Goal: Task Accomplishment & Management: Use online tool/utility

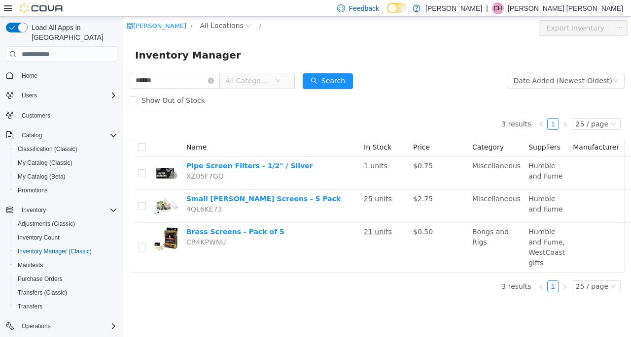
scroll to position [89, 0]
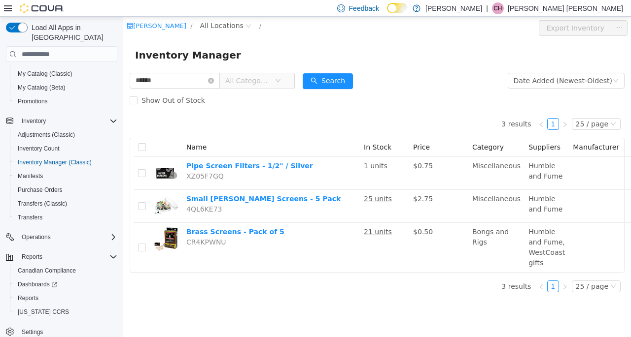
click at [214, 81] on icon "icon: close-circle" at bounding box center [211, 81] width 6 height 6
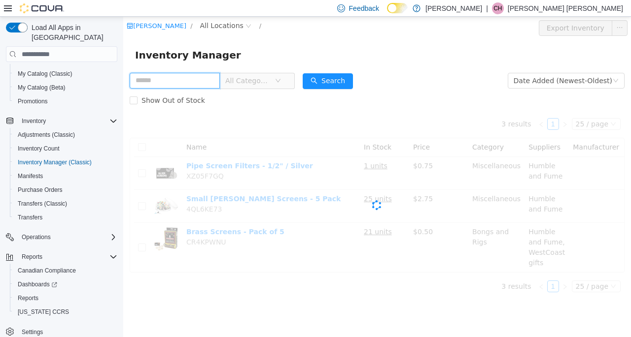
click at [216, 79] on input "text" at bounding box center [175, 81] width 90 height 16
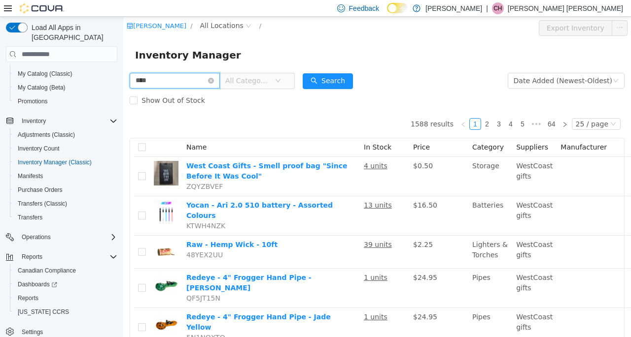
type input "****"
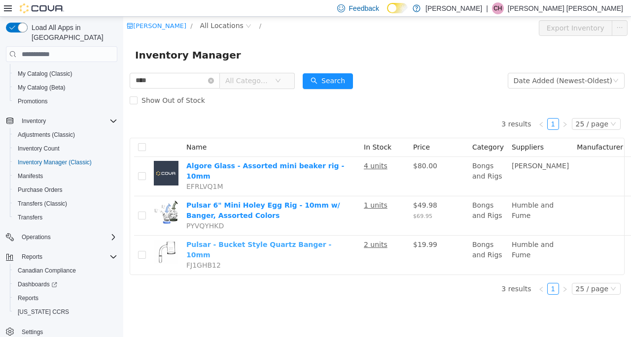
click at [260, 241] on link "Pulsar - Bucket Style Quartz Banger - 10mm" at bounding box center [258, 250] width 145 height 18
click at [214, 82] on icon "icon: close-circle" at bounding box center [211, 81] width 6 height 6
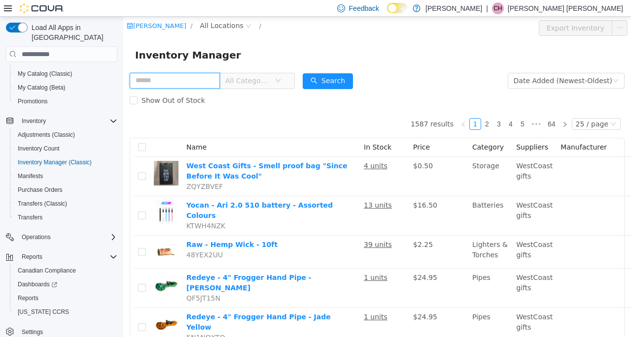
click at [189, 81] on input "text" at bounding box center [175, 81] width 90 height 16
type input "******"
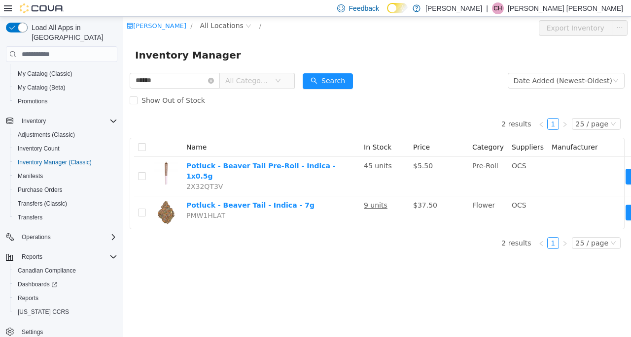
click at [214, 79] on icon "icon: close-circle" at bounding box center [211, 81] width 6 height 6
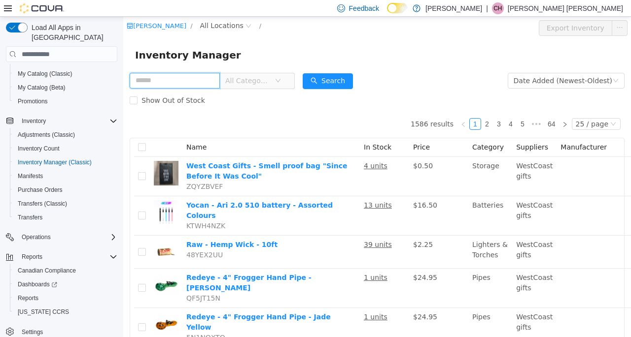
click at [151, 79] on input "text" at bounding box center [175, 81] width 90 height 16
paste input "**********"
type input "**********"
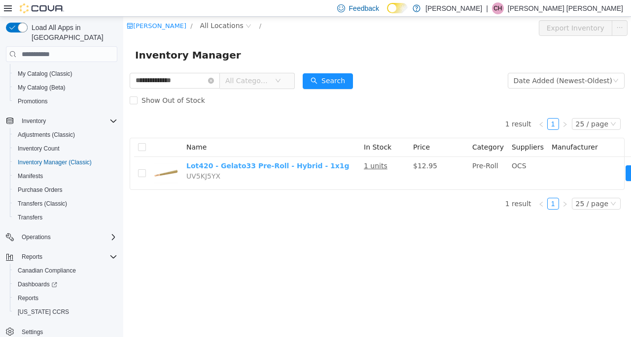
click at [227, 168] on link "Lot420 - Gelato33 Pre-Roll - Hybrid - 1x1g" at bounding box center [267, 166] width 163 height 8
click at [214, 80] on icon "icon: close-circle" at bounding box center [211, 81] width 6 height 6
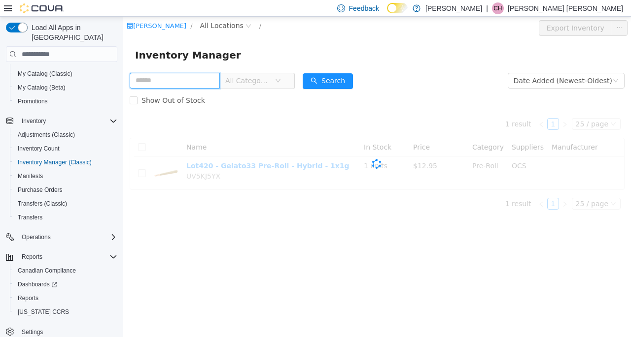
click at [192, 81] on input "text" at bounding box center [175, 81] width 90 height 16
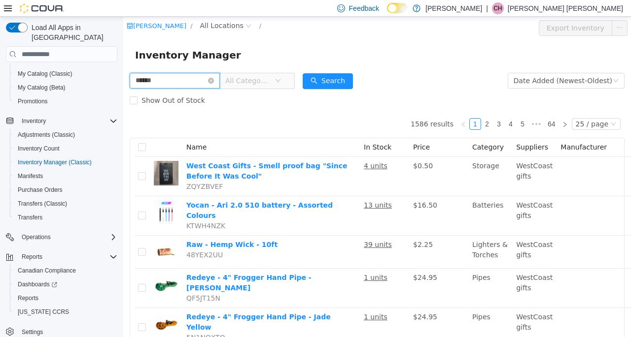
type input "******"
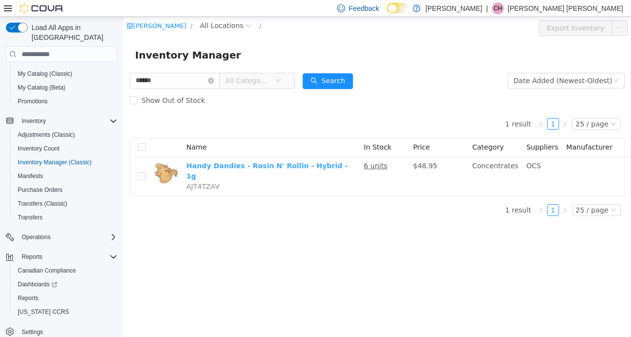
click at [246, 165] on link "Handy Dandies - Rosin N' Rollin - Hybrid - 1g" at bounding box center [266, 171] width 161 height 18
click at [214, 82] on icon "icon: close-circle" at bounding box center [211, 81] width 6 height 6
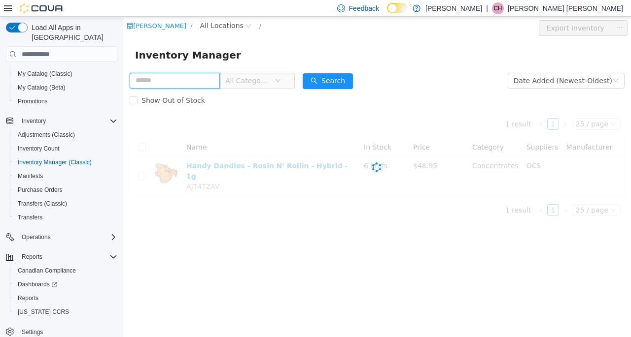
click at [198, 85] on input "text" at bounding box center [175, 81] width 90 height 16
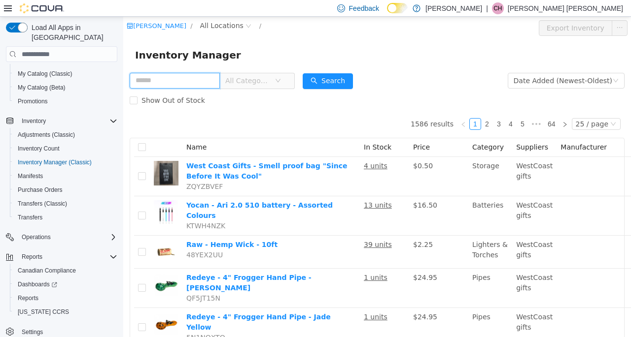
paste input "**********"
type input "**********"
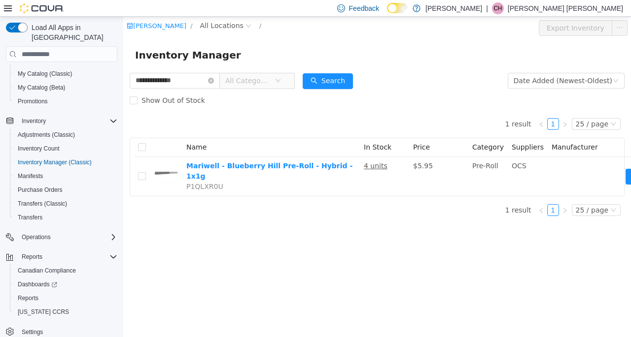
click at [214, 83] on icon "icon: close-circle" at bounding box center [211, 81] width 6 height 6
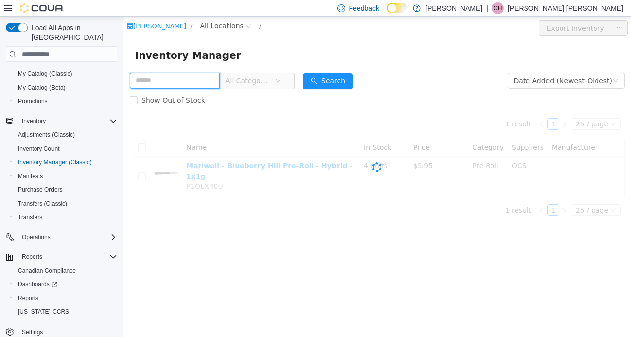
drag, startPoint x: 209, startPoint y: 84, endPoint x: 206, endPoint y: 89, distance: 5.3
click at [209, 84] on input "text" at bounding box center [175, 81] width 90 height 16
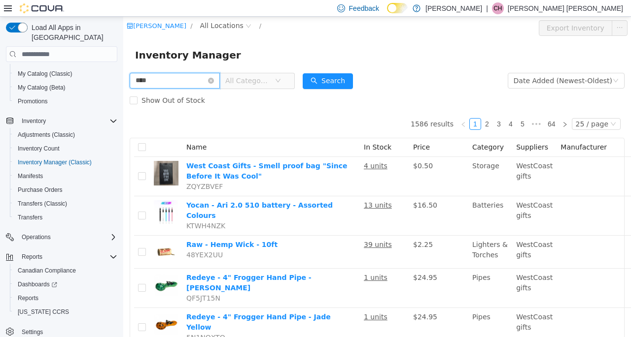
type input "****"
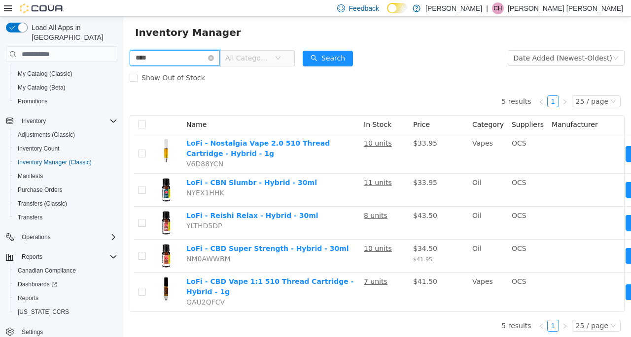
scroll to position [33, 0]
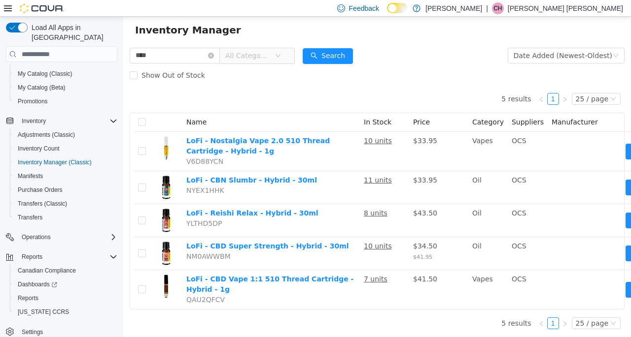
click at [150, 71] on span "Show Out of Stock" at bounding box center [172, 75] width 71 height 8
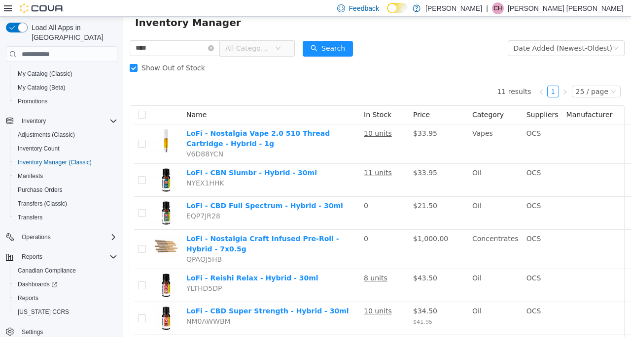
click at [148, 67] on span "Show Out of Stock" at bounding box center [172, 68] width 71 height 8
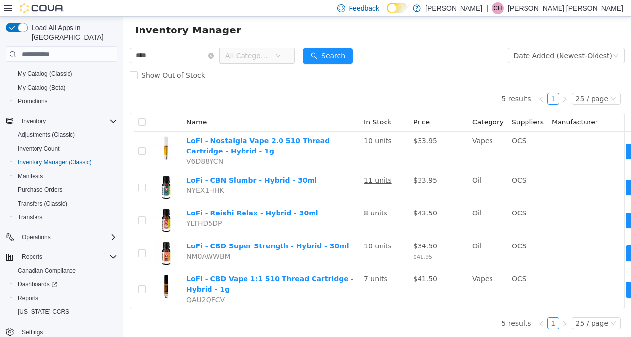
click at [148, 71] on span "Show Out of Stock" at bounding box center [172, 75] width 71 height 8
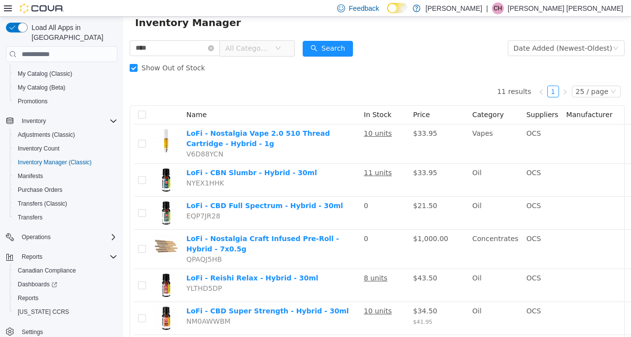
click at [148, 67] on span "Show Out of Stock" at bounding box center [172, 68] width 71 height 8
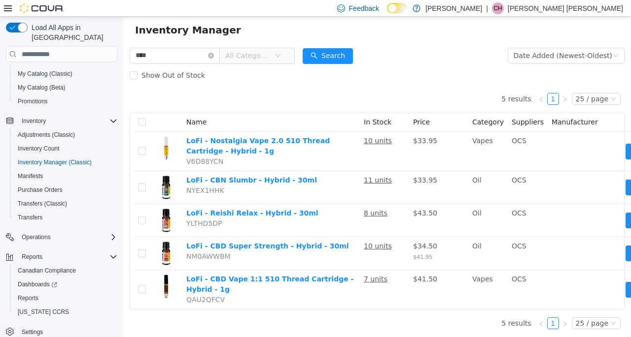
click at [148, 71] on span "Show Out of Stock" at bounding box center [172, 75] width 71 height 8
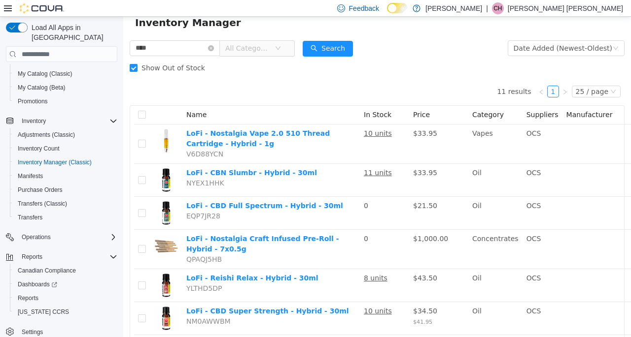
click at [214, 50] on icon "icon: close-circle" at bounding box center [211, 48] width 6 height 6
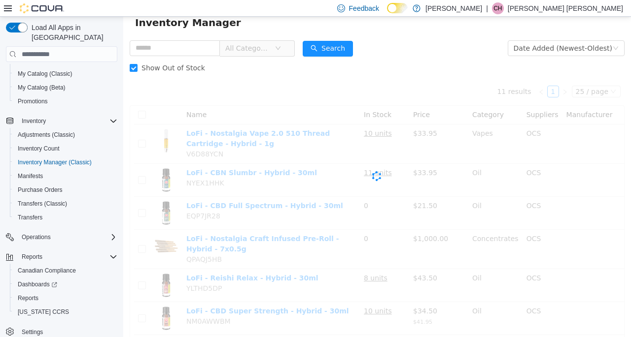
click at [156, 72] on span "Show Out of Stock" at bounding box center [172, 68] width 71 height 8
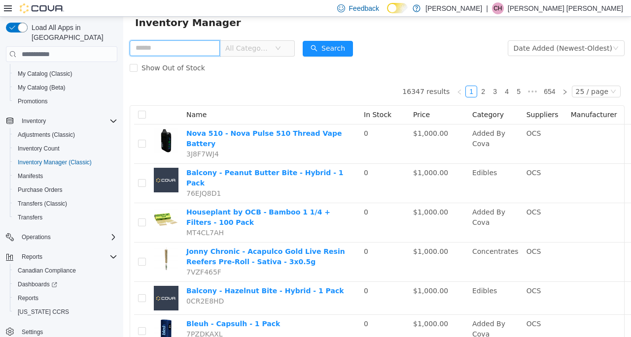
click at [157, 45] on input "text" at bounding box center [175, 48] width 90 height 16
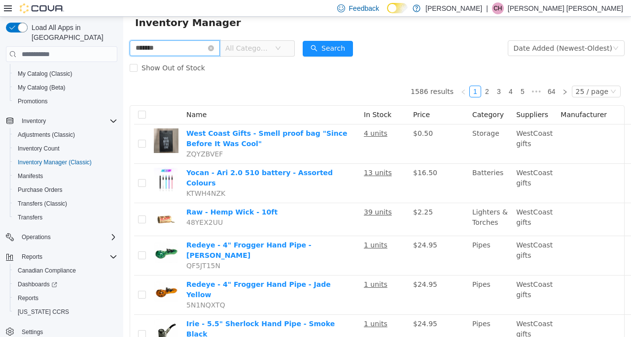
type input "*******"
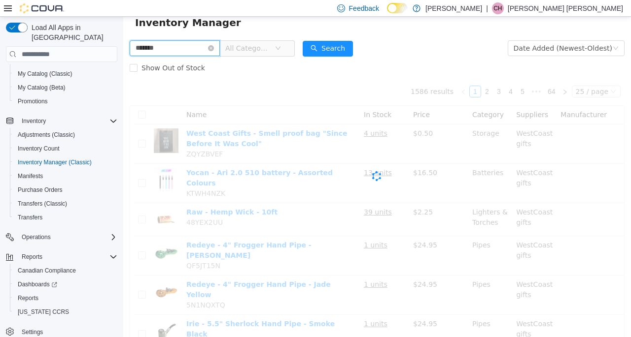
scroll to position [7, 0]
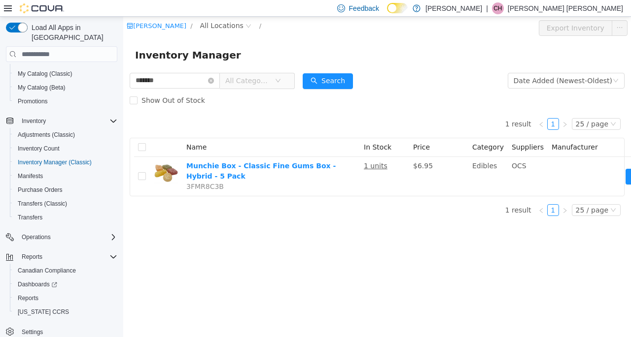
click at [214, 78] on icon "icon: close-circle" at bounding box center [211, 81] width 6 height 6
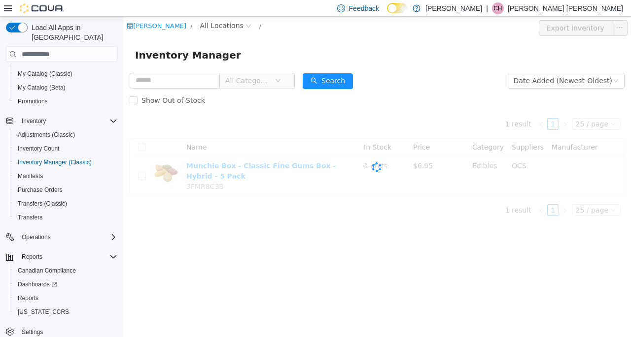
click at [221, 71] on div "All Categories" at bounding box center [212, 81] width 165 height 20
click at [199, 83] on input "text" at bounding box center [175, 81] width 90 height 16
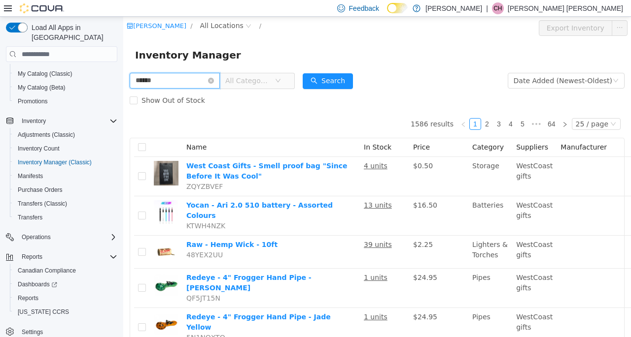
type input "******"
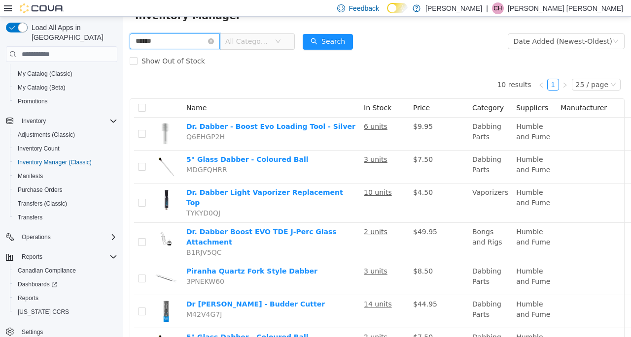
scroll to position [99, 0]
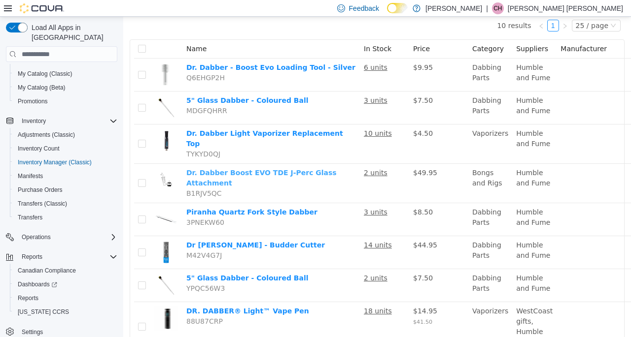
click at [291, 169] on link "Dr. Dabber Boost EVO TDE J-Perc Glass Attachment" at bounding box center [261, 178] width 150 height 18
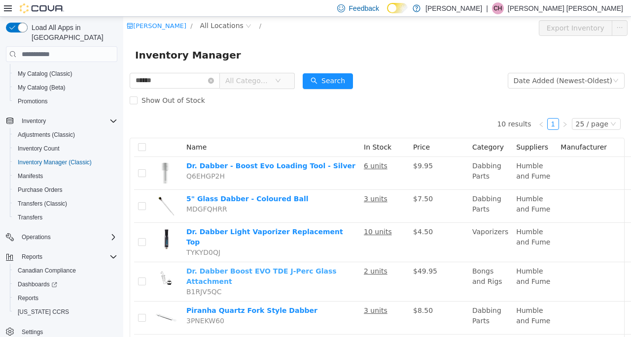
scroll to position [0, 0]
click at [214, 79] on icon "icon: close-circle" at bounding box center [211, 81] width 6 height 6
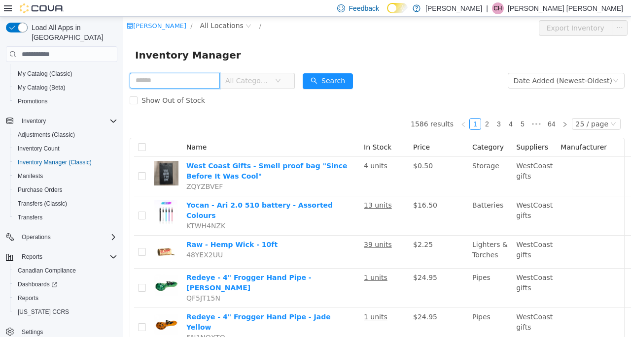
click at [174, 77] on input "text" at bounding box center [175, 81] width 90 height 16
paste input "**********"
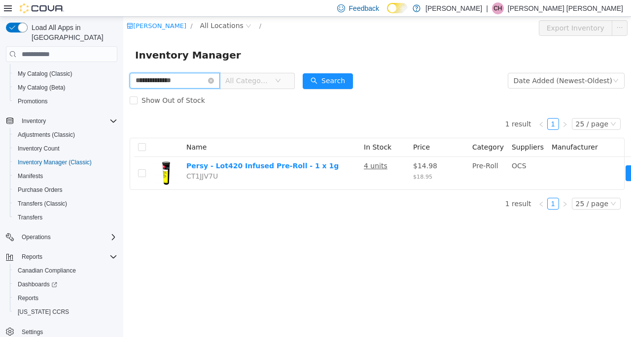
drag, startPoint x: 208, startPoint y: 87, endPoint x: 115, endPoint y: 93, distance: 93.3
click at [123, 93] on html "**********" at bounding box center [376, 177] width 507 height 321
paste input "text"
type input "**********"
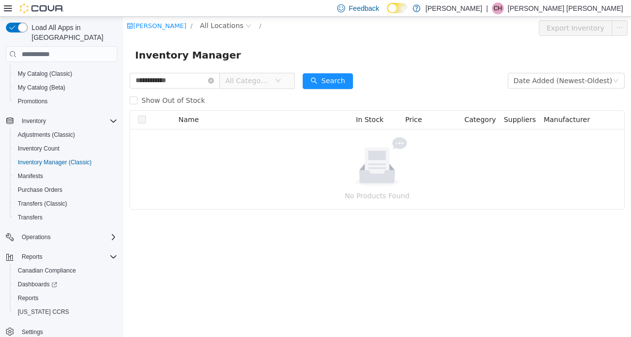
click at [167, 101] on span "Show Out of Stock" at bounding box center [172, 101] width 71 height 8
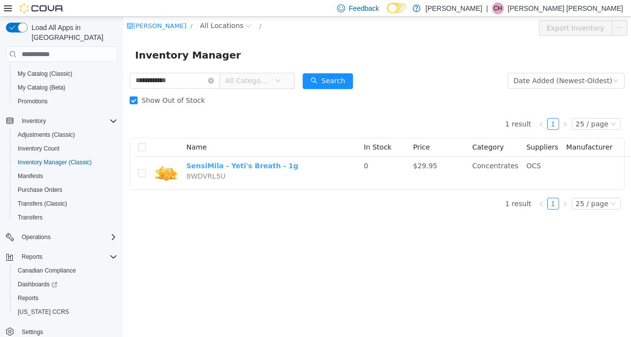
click at [199, 164] on link "SensiMila - Yeti's Breath - 1g" at bounding box center [242, 166] width 112 height 8
click at [214, 82] on icon "icon: close-circle" at bounding box center [211, 81] width 6 height 6
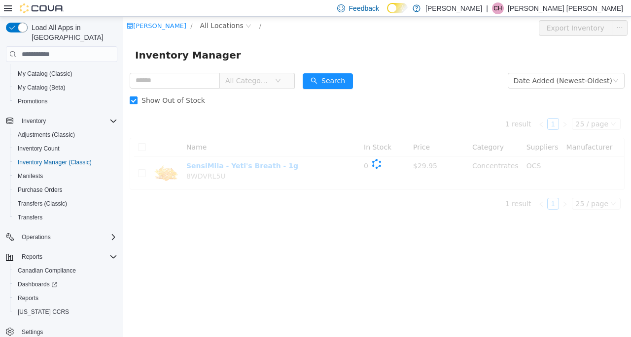
click at [150, 103] on span "Show Out of Stock" at bounding box center [172, 101] width 71 height 8
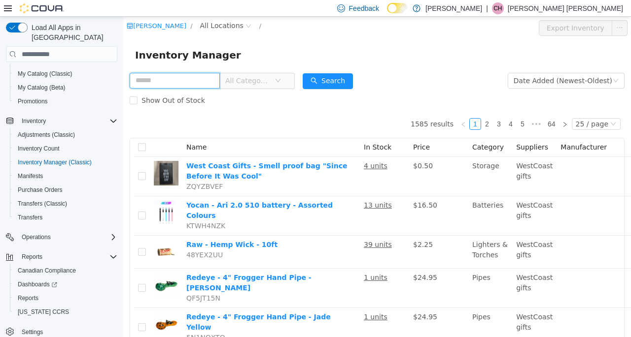
click at [181, 84] on input "text" at bounding box center [175, 81] width 90 height 16
click at [281, 82] on icon "icon: down" at bounding box center [278, 81] width 6 height 6
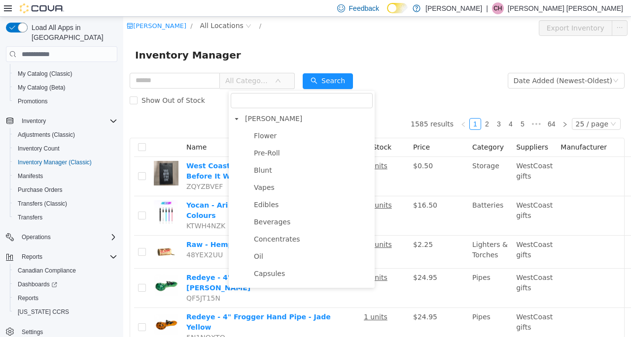
click at [269, 137] on span "Flower" at bounding box center [265, 136] width 23 height 8
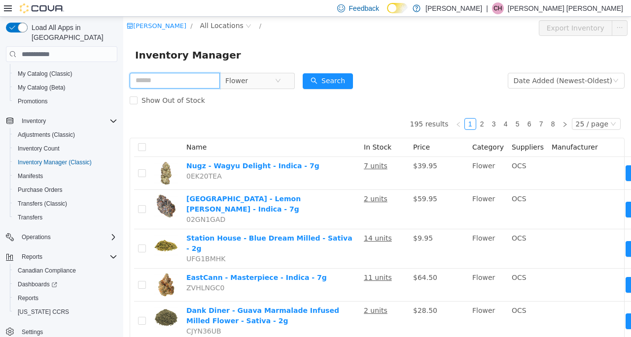
click at [166, 86] on input "text" at bounding box center [175, 81] width 90 height 16
click at [166, 85] on input "text" at bounding box center [175, 81] width 90 height 16
type input "********"
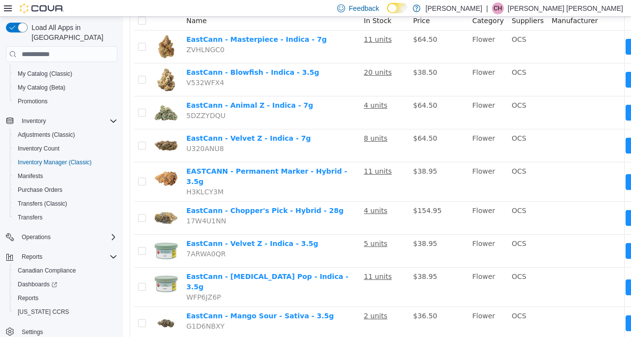
scroll to position [148, 0]
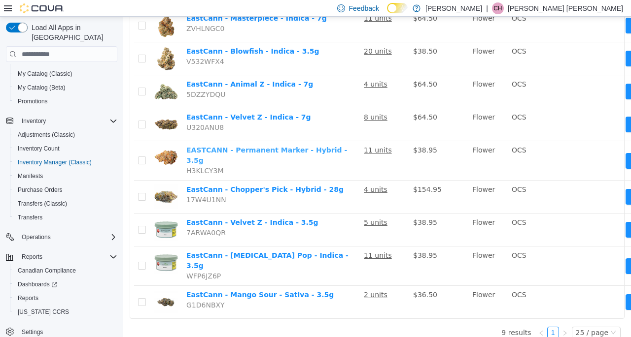
click at [254, 151] on link "EASTCANN - Permanent Marker - Hybrid - 3.5g" at bounding box center [266, 155] width 161 height 18
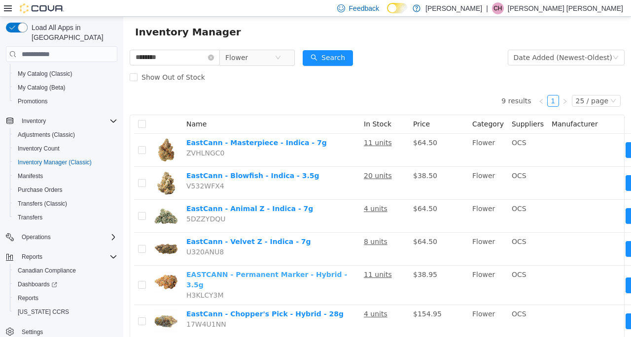
scroll to position [0, 0]
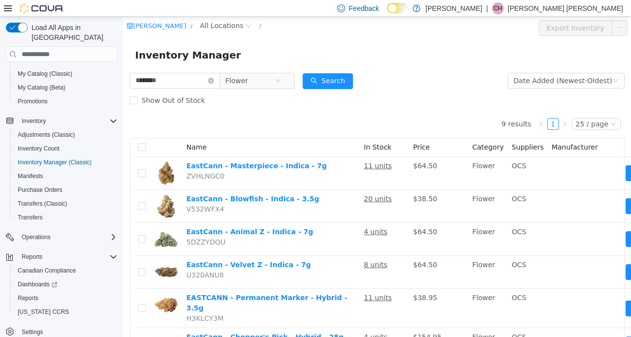
click at [214, 83] on icon "icon: close-circle" at bounding box center [211, 81] width 6 height 6
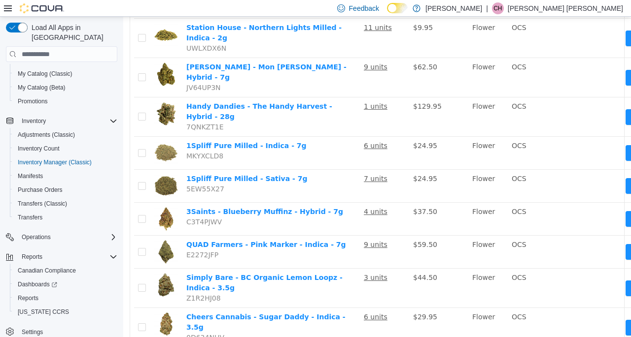
scroll to position [698, 0]
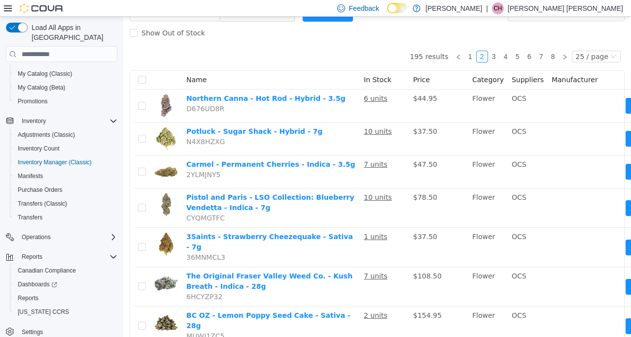
scroll to position [58, 0]
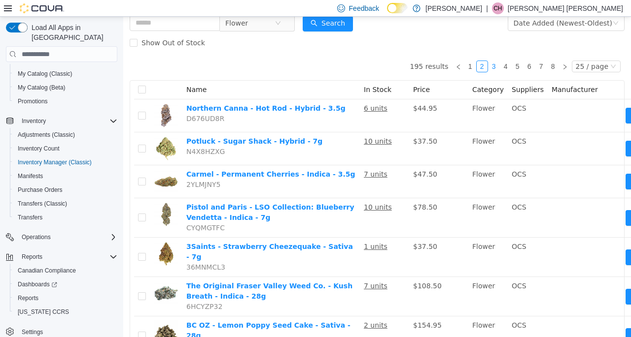
click at [488, 66] on link "3" at bounding box center [493, 66] width 11 height 11
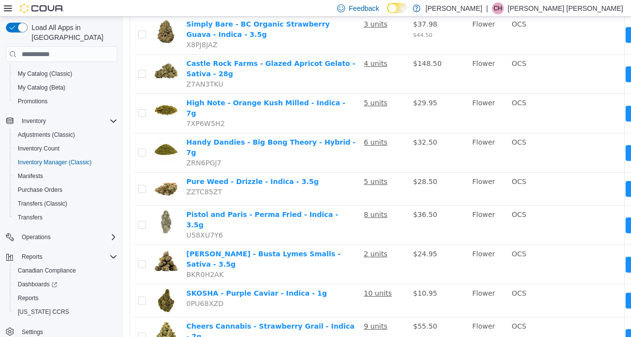
scroll to position [698, 0]
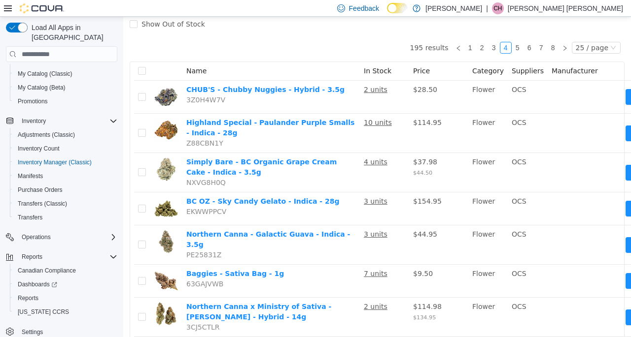
scroll to position [58, 0]
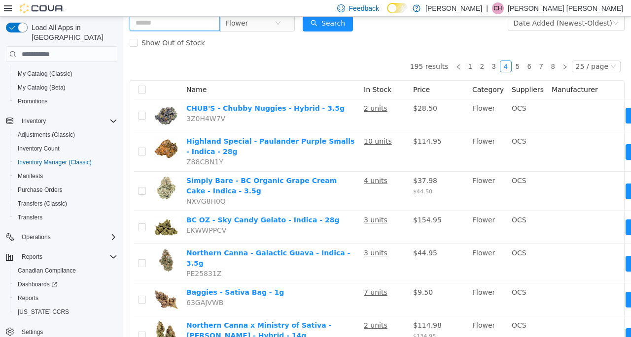
click at [201, 25] on input "text" at bounding box center [175, 23] width 90 height 16
type input "****"
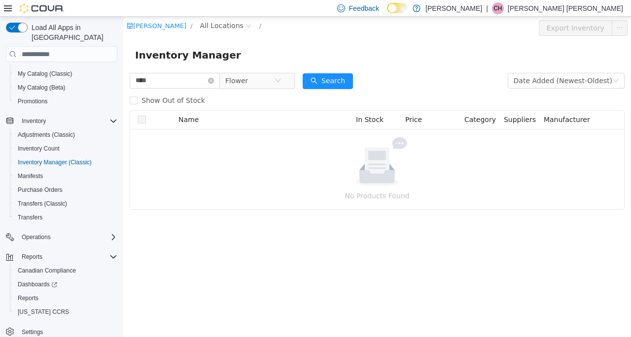
click at [170, 99] on span "Show Out of Stock" at bounding box center [172, 101] width 71 height 8
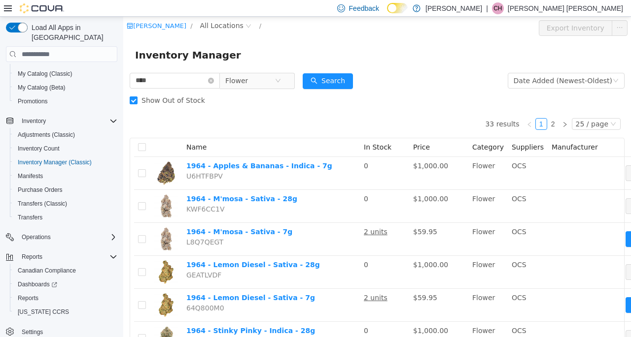
click at [170, 99] on span "Show Out of Stock" at bounding box center [172, 101] width 71 height 8
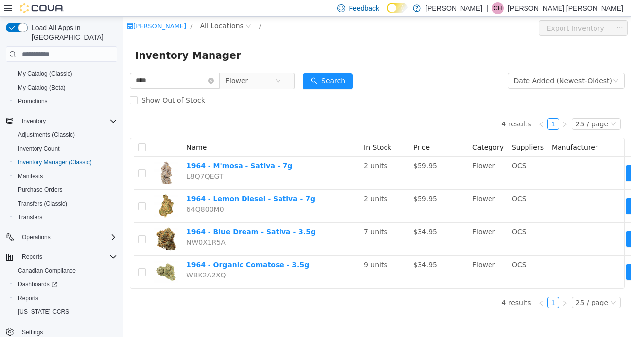
click at [170, 99] on span "Show Out of Stock" at bounding box center [172, 101] width 71 height 8
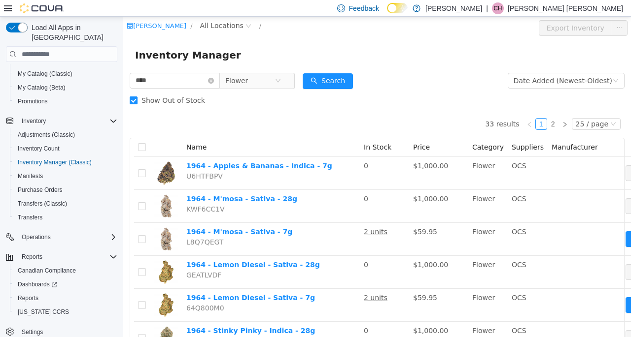
click at [214, 83] on icon "icon: close-circle" at bounding box center [211, 81] width 6 height 6
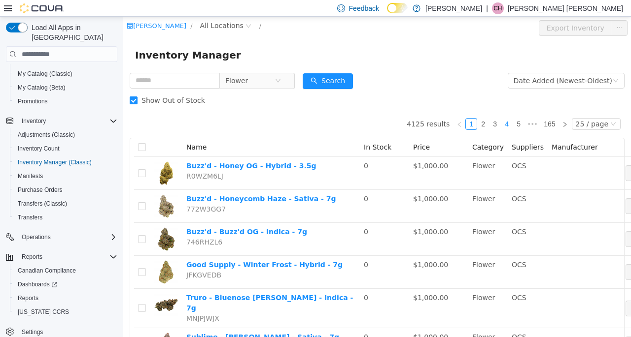
click at [503, 123] on link "4" at bounding box center [506, 124] width 11 height 11
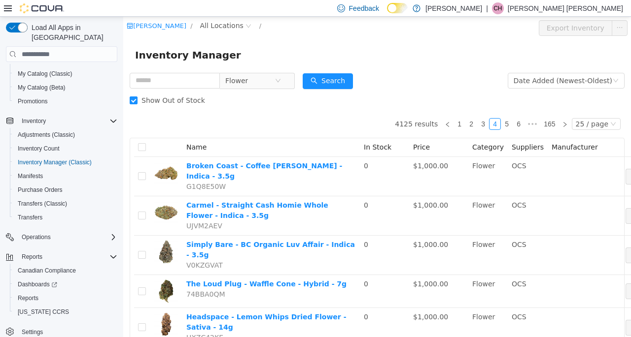
click at [152, 100] on span "Show Out of Stock" at bounding box center [172, 101] width 71 height 8
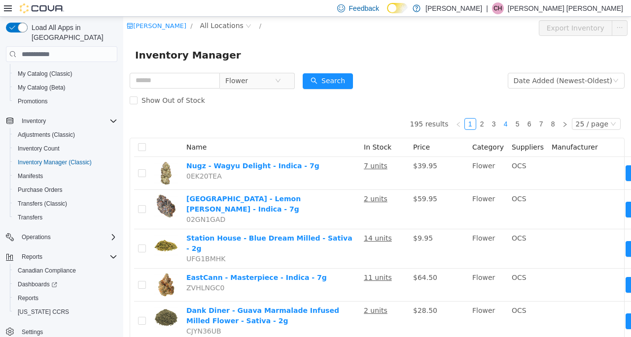
click at [500, 123] on link "4" at bounding box center [505, 124] width 11 height 11
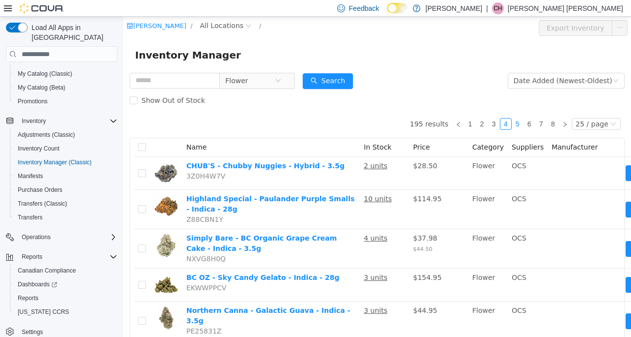
click at [514, 123] on link "5" at bounding box center [517, 124] width 11 height 11
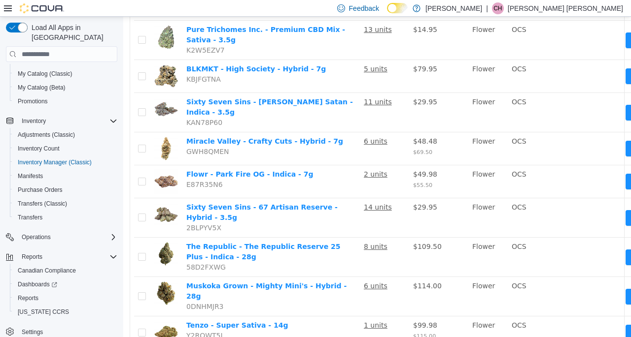
scroll to position [711, 0]
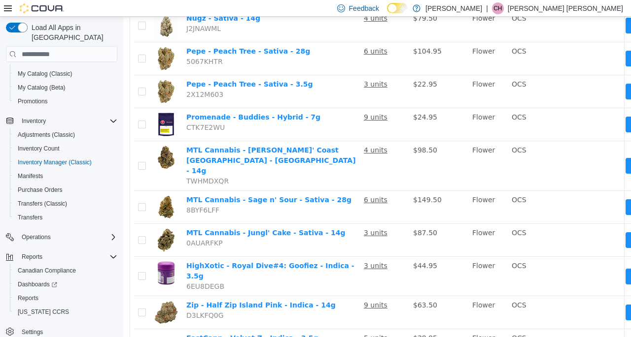
scroll to position [685, 0]
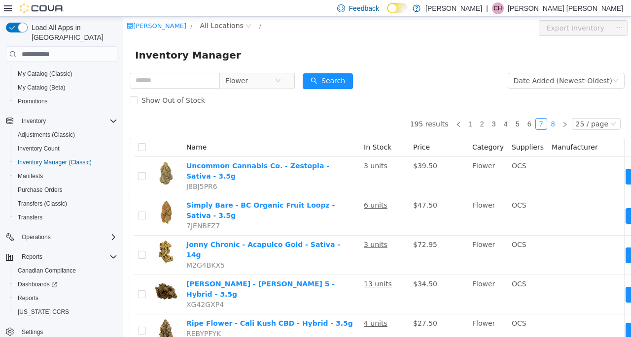
click at [548, 123] on link "8" at bounding box center [552, 124] width 11 height 11
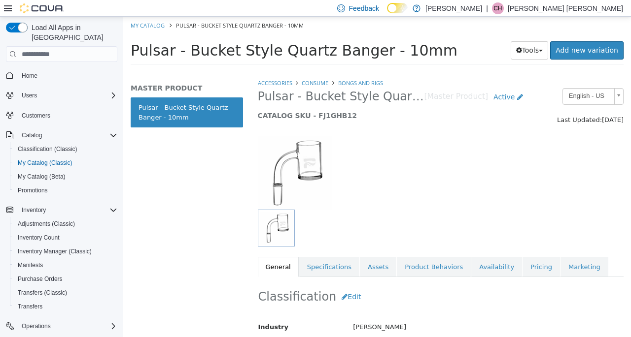
click at [522, 268] on link "Pricing" at bounding box center [540, 267] width 37 height 21
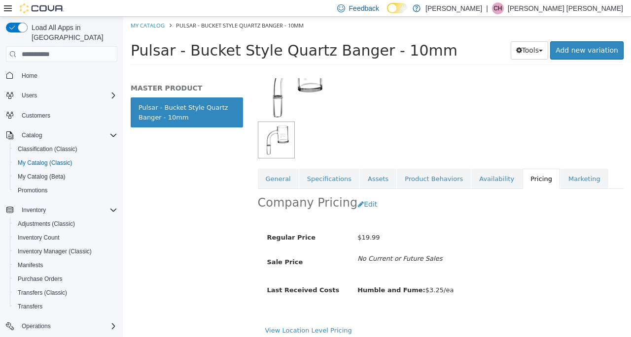
scroll to position [101, 0]
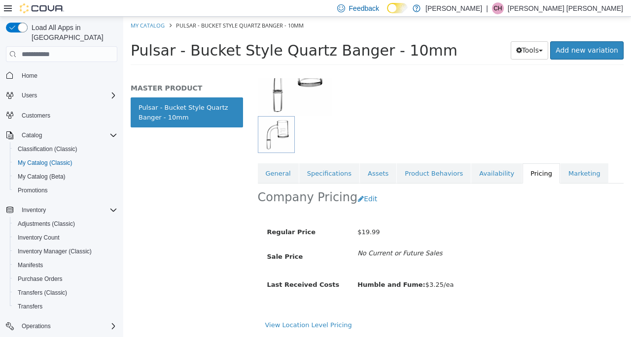
click at [272, 166] on link "General" at bounding box center [278, 174] width 41 height 21
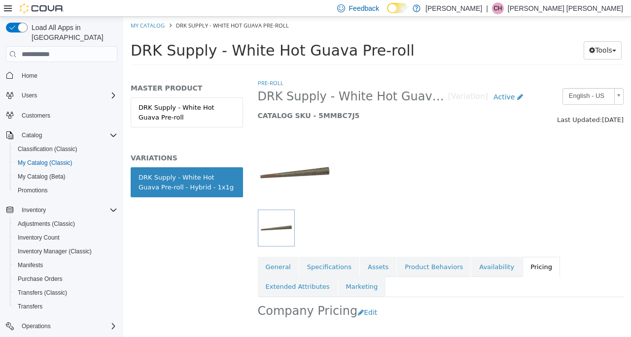
scroll to position [121, 0]
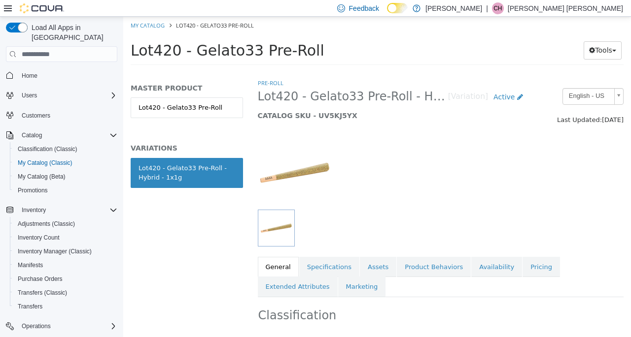
click at [522, 268] on link "Pricing" at bounding box center [540, 267] width 37 height 21
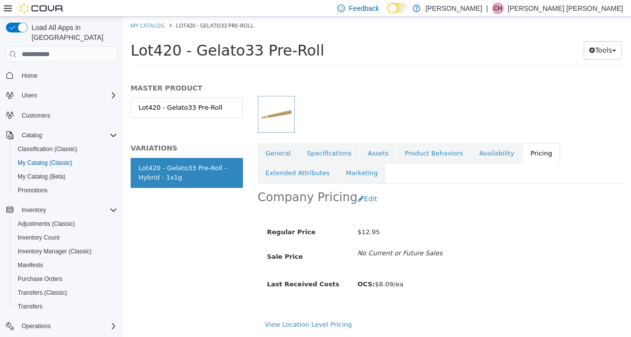
scroll to position [121, 0]
click at [480, 150] on link "Availability" at bounding box center [496, 153] width 51 height 21
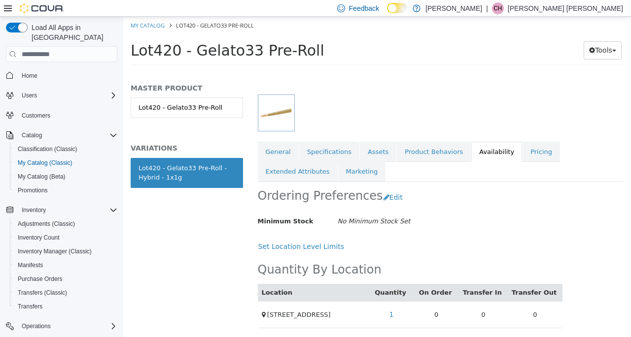
scroll to position [124, 0]
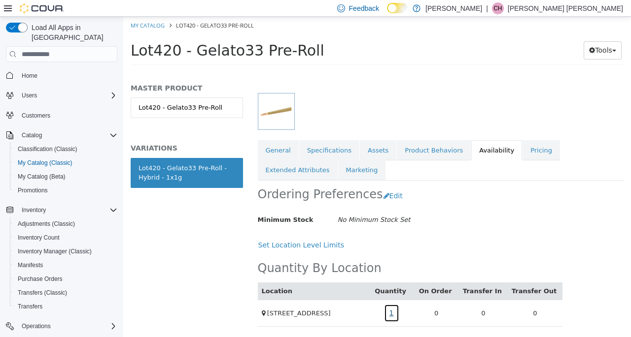
click at [399, 305] on link "1" at bounding box center [391, 313] width 15 height 18
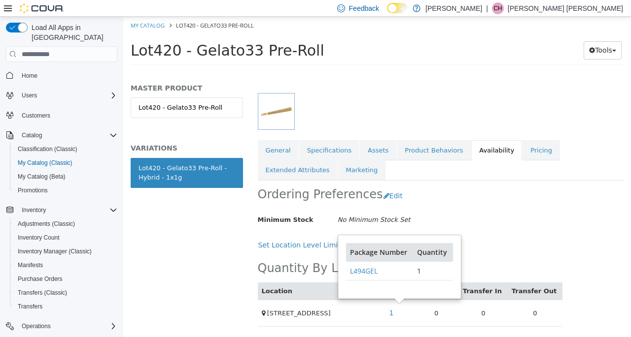
click at [522, 147] on link "Pricing" at bounding box center [540, 150] width 37 height 21
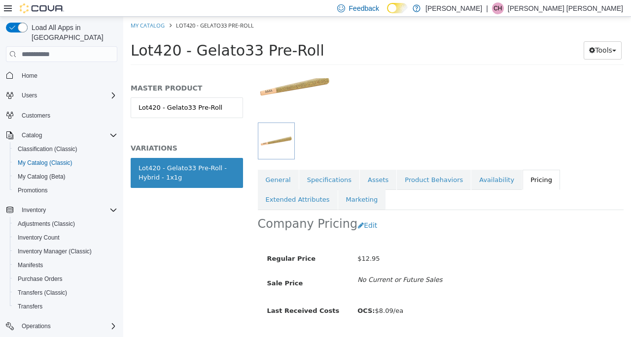
scroll to position [121, 0]
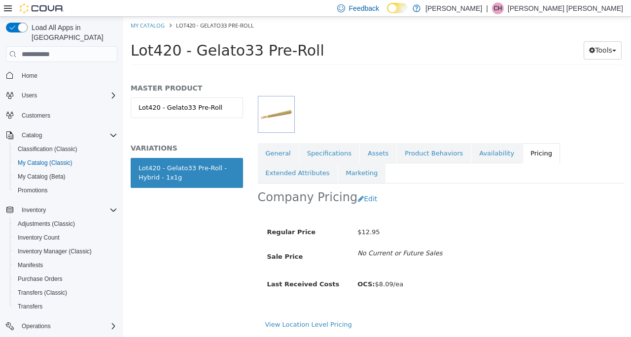
click at [471, 146] on link "Availability" at bounding box center [496, 153] width 51 height 21
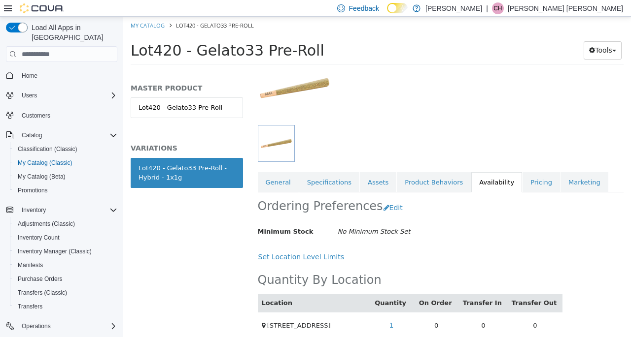
scroll to position [104, 0]
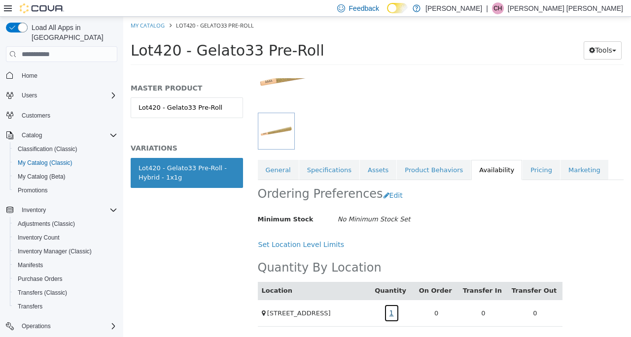
click at [399, 309] on link "1" at bounding box center [391, 313] width 15 height 18
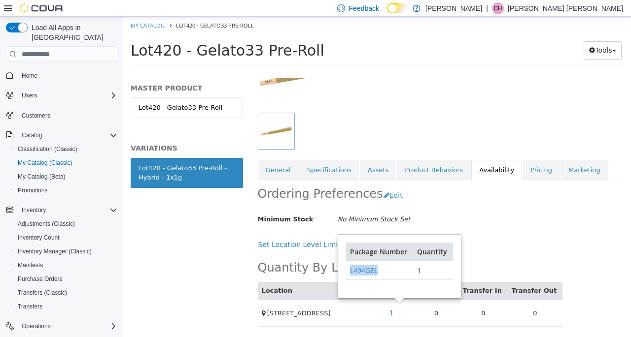
drag, startPoint x: 391, startPoint y: 265, endPoint x: 348, endPoint y: 268, distance: 43.0
click at [348, 268] on td "L494GEL" at bounding box center [379, 271] width 67 height 19
copy link "L494GEL"
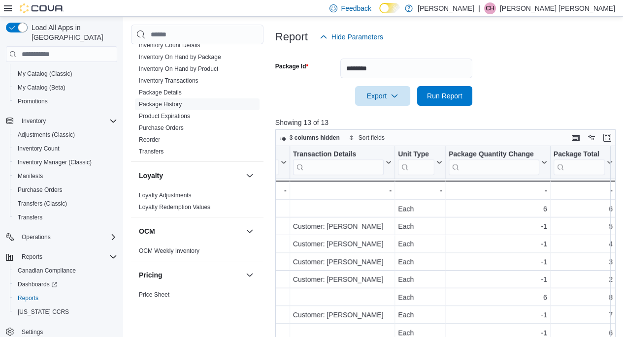
scroll to position [82, 0]
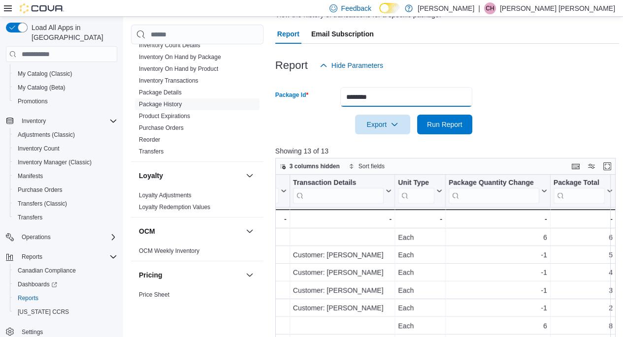
drag, startPoint x: 408, startPoint y: 100, endPoint x: 318, endPoint y: 98, distance: 89.7
click at [319, 100] on div "Package Id ********" at bounding box center [373, 97] width 197 height 20
paste input "text"
type input "*******"
click at [436, 127] on span "Run Report" at bounding box center [444, 125] width 35 height 10
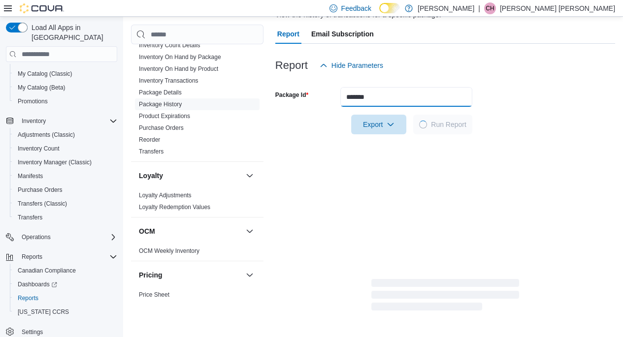
click at [421, 97] on input "*******" at bounding box center [406, 97] width 132 height 20
click at [434, 95] on input "*******" at bounding box center [406, 97] width 132 height 20
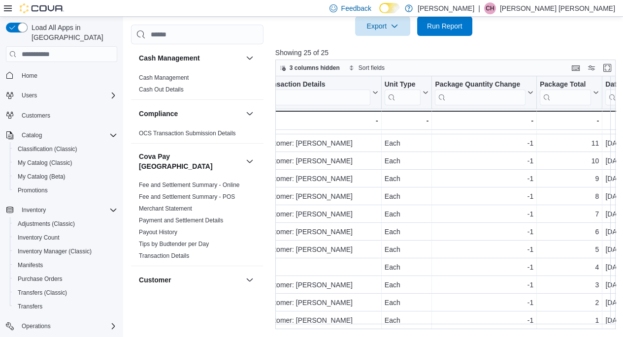
scroll to position [82, 0]
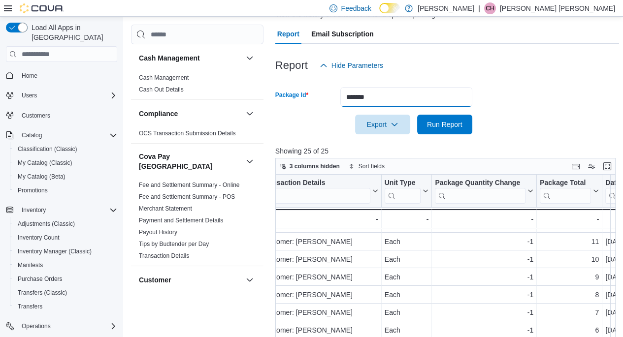
drag, startPoint x: 392, startPoint y: 103, endPoint x: 328, endPoint y: 98, distance: 63.7
click at [328, 100] on div "Package Id *******" at bounding box center [373, 97] width 197 height 20
paste input "***"
click at [440, 126] on span "Run Report" at bounding box center [444, 125] width 35 height 10
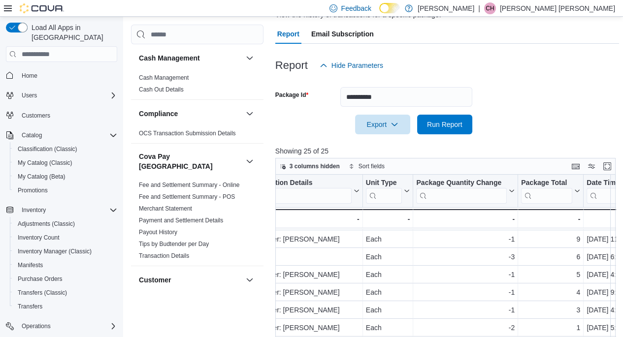
scroll to position [82, 0]
drag, startPoint x: 403, startPoint y: 94, endPoint x: 303, endPoint y: 96, distance: 100.0
click at [303, 96] on div "**********" at bounding box center [373, 97] width 197 height 20
paste input "*"
type input "**********"
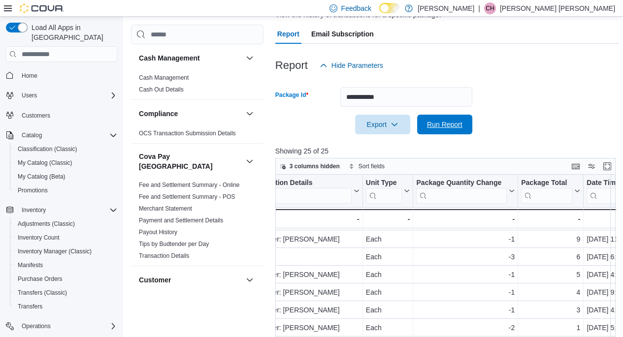
click at [451, 131] on span "Run Report" at bounding box center [444, 125] width 43 height 20
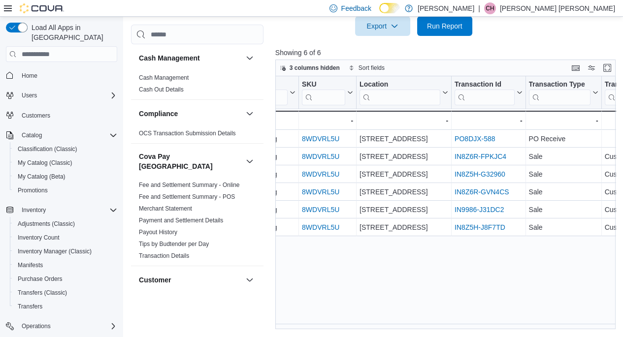
scroll to position [0, 87]
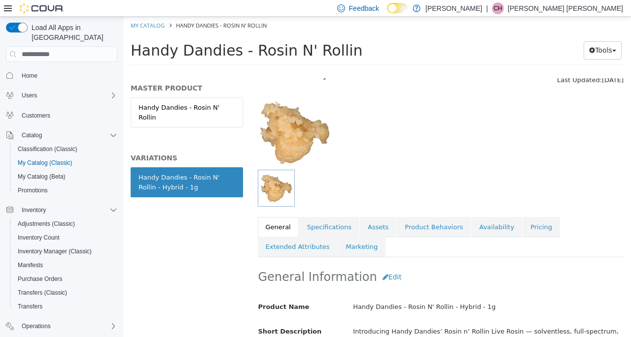
scroll to position [49, 0]
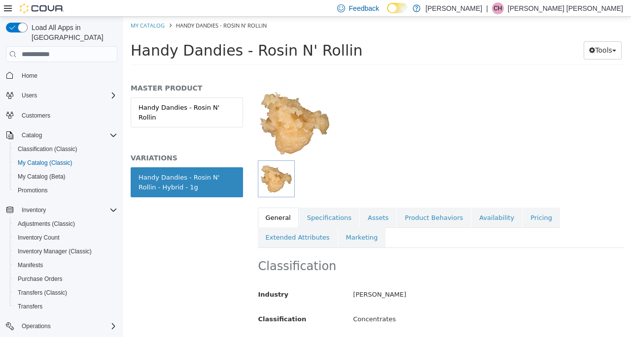
click at [480, 218] on link "Availability" at bounding box center [496, 218] width 51 height 21
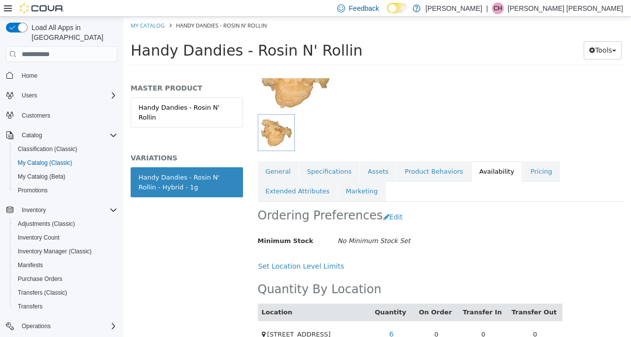
scroll to position [124, 0]
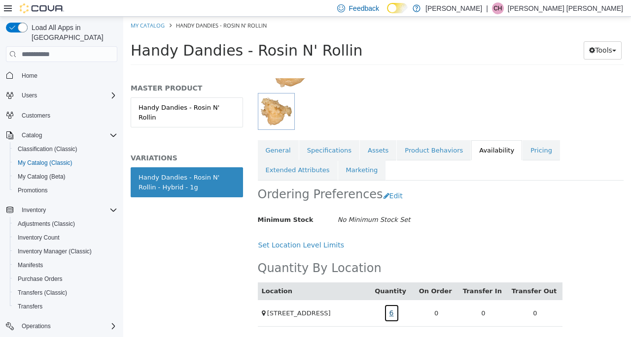
click at [399, 307] on link "6" at bounding box center [391, 313] width 15 height 18
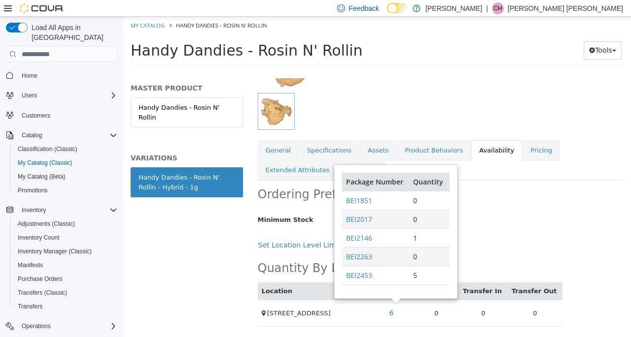
click at [182, 249] on div "MASTER PRODUCT Handy Dandies - Rosin N' Rollin VARIATIONS Handy Dandies - Rosin…" at bounding box center [186, 207] width 127 height 259
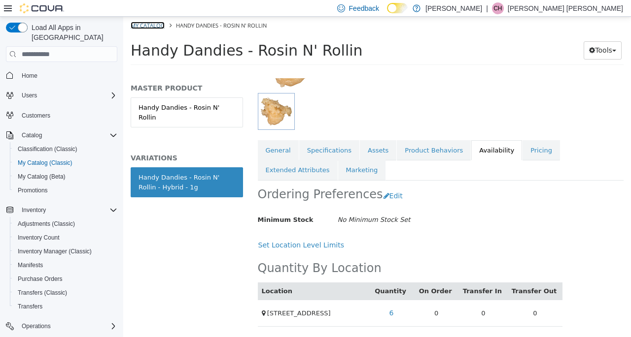
click at [141, 25] on link "My Catalog" at bounding box center [148, 25] width 34 height 7
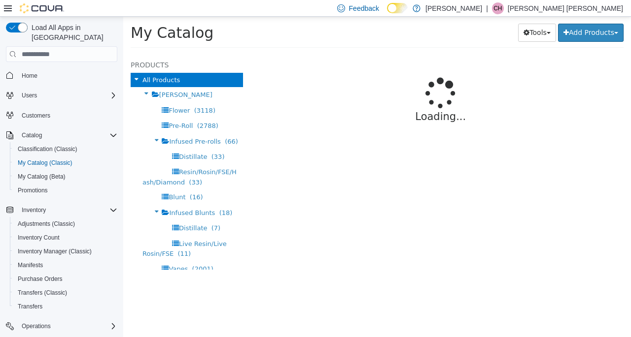
select select "**********"
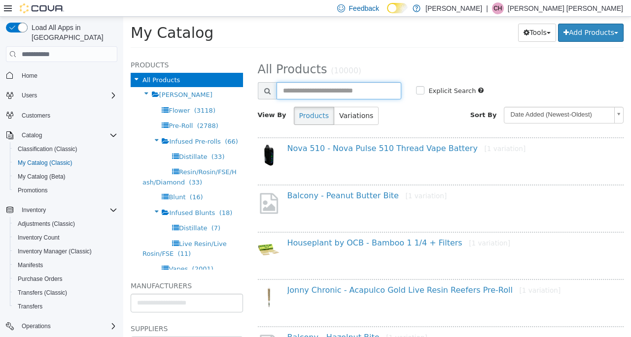
click at [339, 89] on input "text" at bounding box center [338, 90] width 125 height 17
paste input "**********"
type input "**********"
select select "**********"
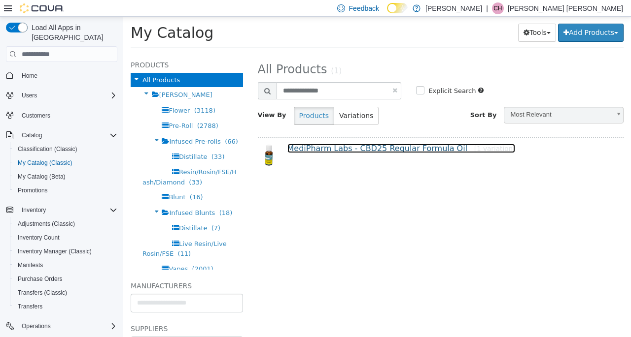
click at [327, 151] on link "MediPharm Labs - CBD25 Regular Formula Oil [1 variation]" at bounding box center [401, 148] width 228 height 9
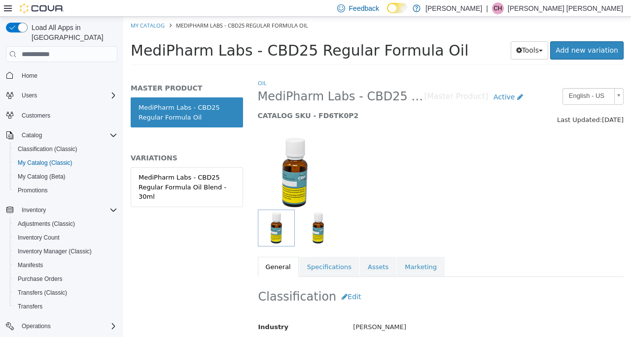
click at [187, 180] on div "MediPharm Labs - CBD25 Regular Formula Oil Blend - 30ml" at bounding box center [186, 187] width 97 height 29
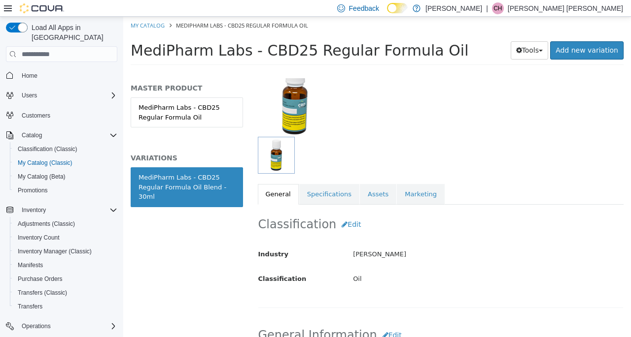
scroll to position [99, 0]
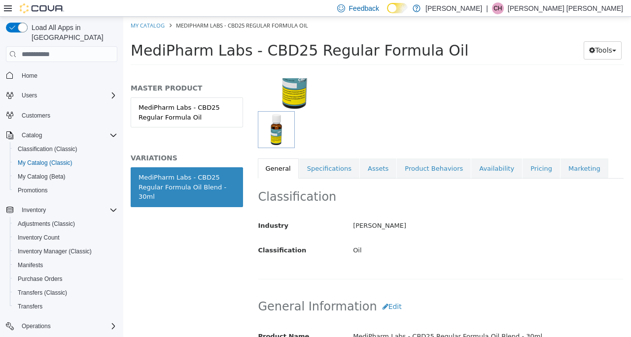
click at [473, 168] on link "Availability" at bounding box center [496, 169] width 51 height 21
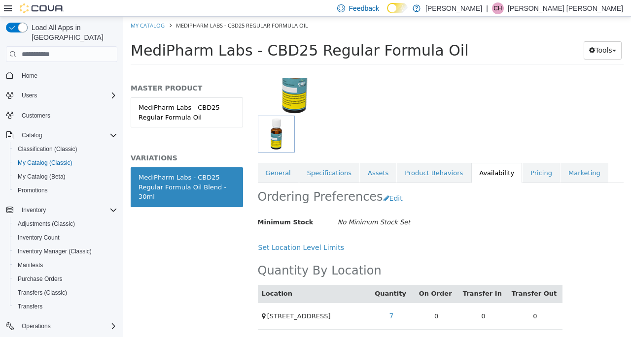
scroll to position [104, 0]
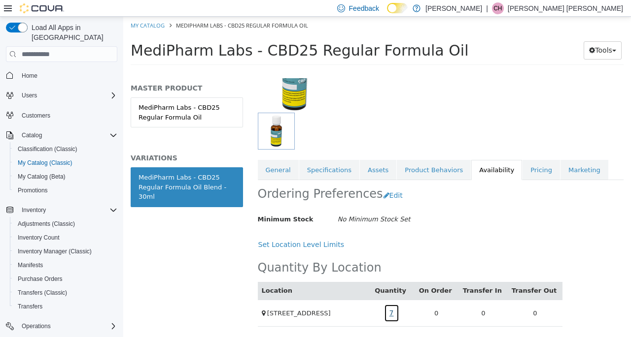
click at [399, 308] on link "7" at bounding box center [391, 313] width 15 height 18
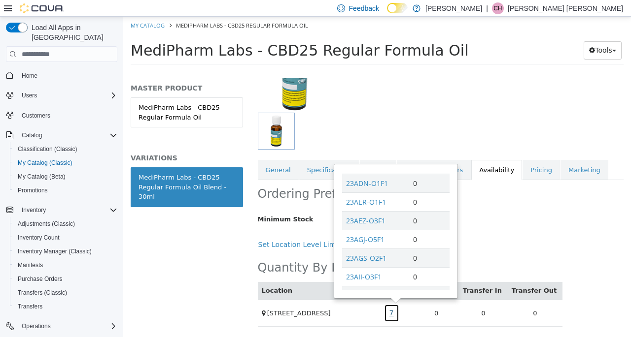
scroll to position [321, 0]
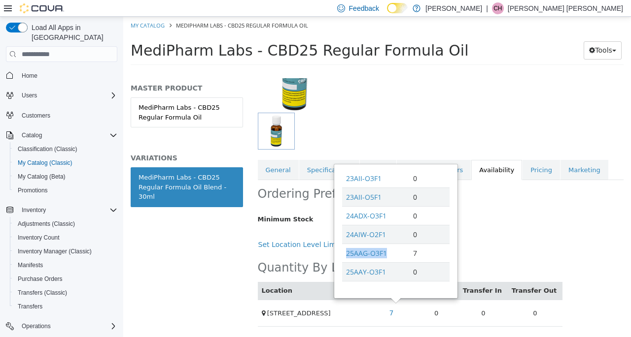
drag, startPoint x: 390, startPoint y: 245, endPoint x: 346, endPoint y: 253, distance: 44.2
click at [346, 253] on td "25AAG-O3F1" at bounding box center [375, 253] width 67 height 19
copy link "25AAG-O3F1"
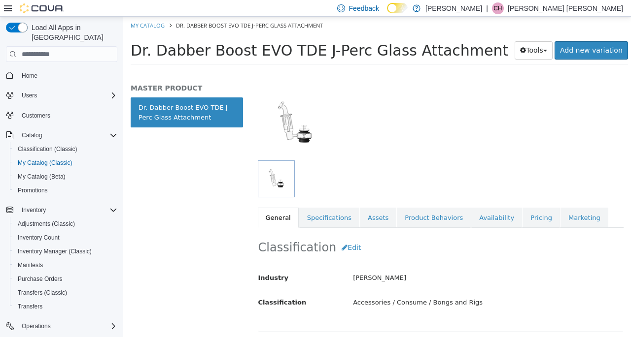
click at [522, 216] on link "Pricing" at bounding box center [540, 218] width 37 height 21
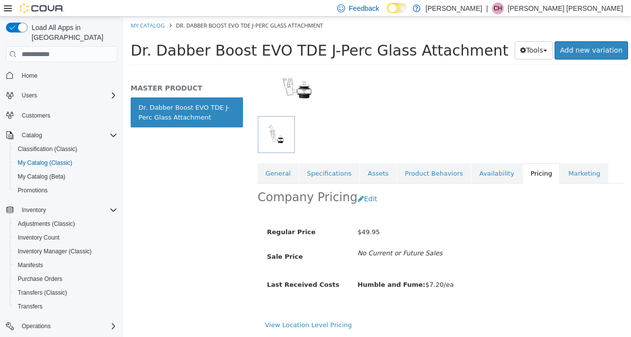
scroll to position [101, 0]
click at [279, 172] on link "General" at bounding box center [278, 174] width 41 height 21
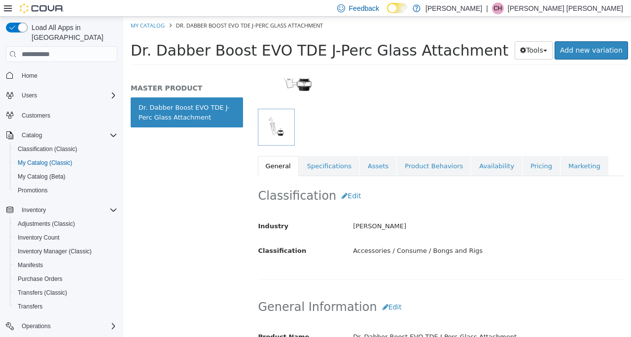
click at [522, 169] on link "Pricing" at bounding box center [540, 166] width 37 height 21
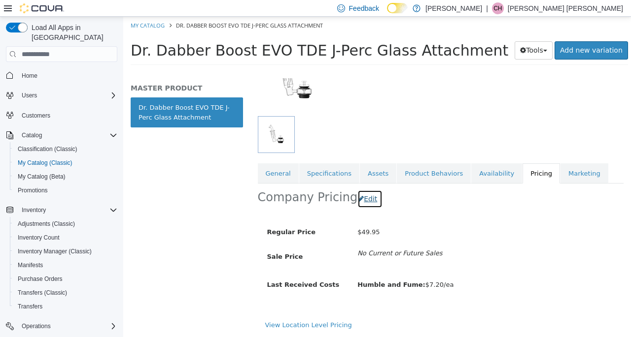
click at [366, 196] on button "Edit" at bounding box center [369, 199] width 25 height 18
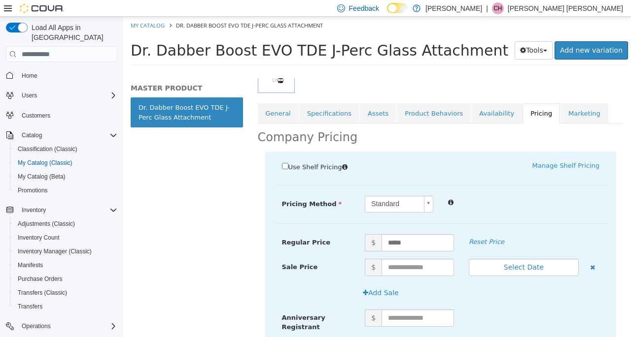
scroll to position [200, 0]
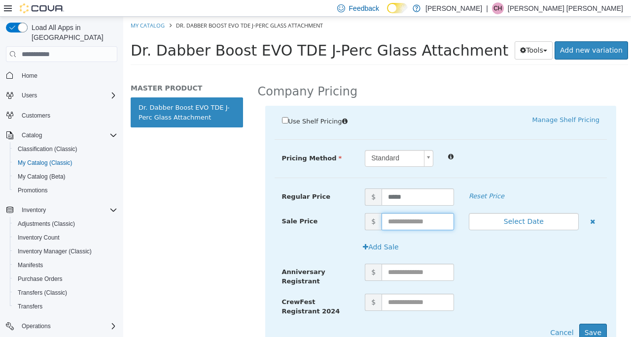
click at [403, 223] on input "text" at bounding box center [417, 221] width 72 height 17
type input "*****"
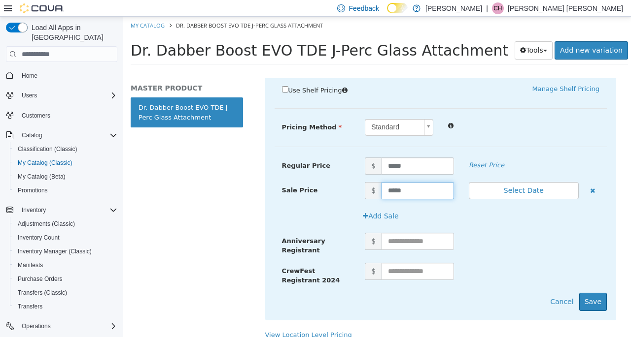
scroll to position [247, 0]
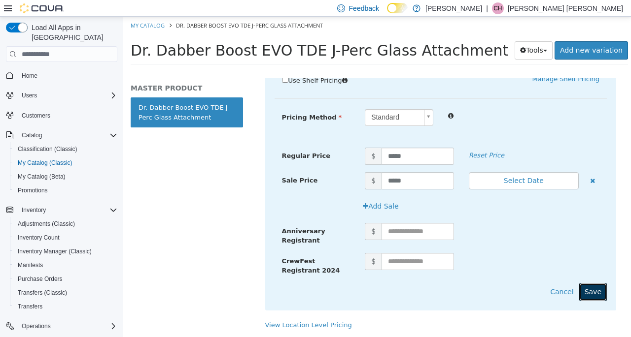
click at [591, 283] on button "Save" at bounding box center [593, 292] width 28 height 18
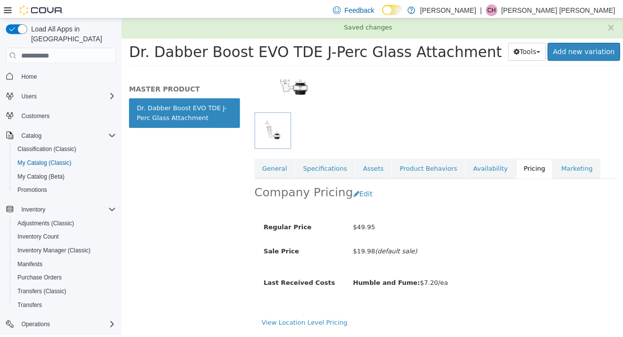
scroll to position [105, 0]
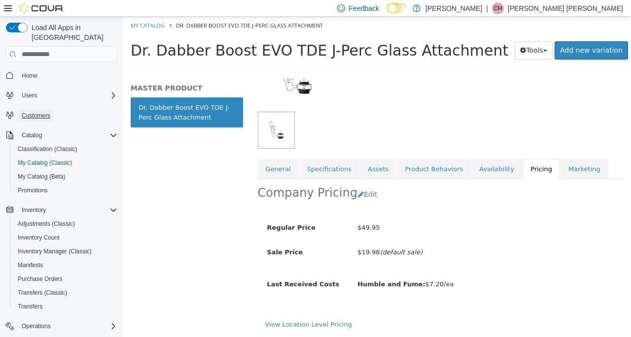
click at [35, 112] on span "Customers" at bounding box center [36, 116] width 29 height 8
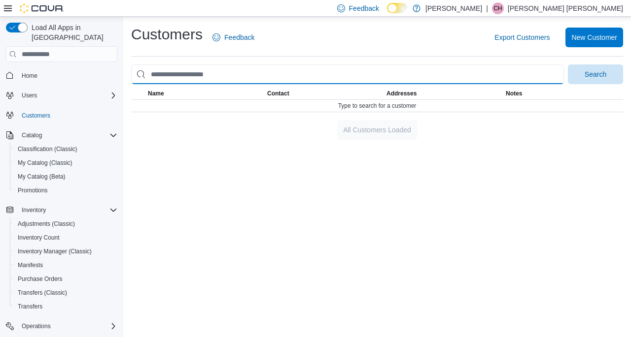
click at [180, 72] on input "search" at bounding box center [347, 75] width 433 height 20
type input "****"
click at [568, 65] on button "Search" at bounding box center [595, 75] width 55 height 20
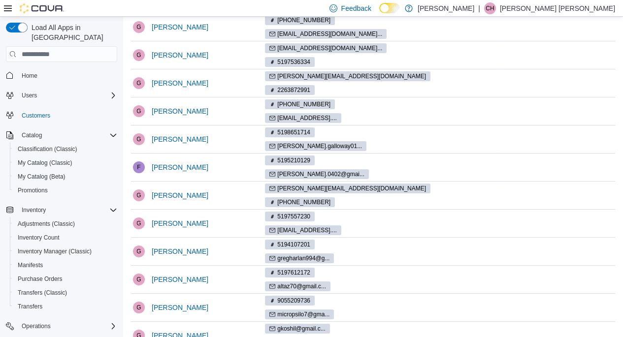
scroll to position [296, 0]
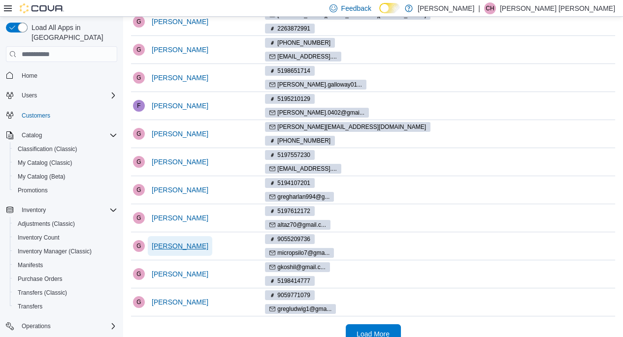
click at [161, 241] on span "Greg Hill" at bounding box center [180, 246] width 57 height 10
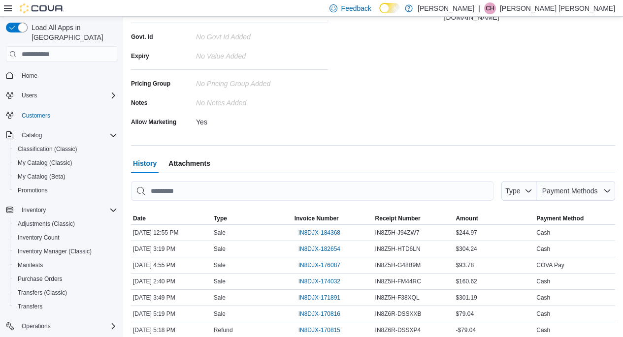
scroll to position [278, 0]
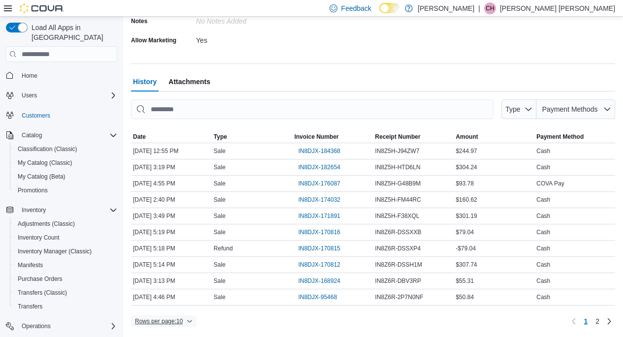
click at [189, 322] on icon "button" at bounding box center [190, 322] width 6 height 6
click at [178, 303] on span "50 rows" at bounding box center [177, 305] width 32 height 8
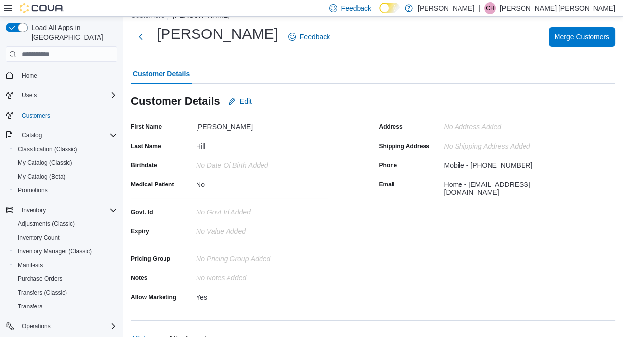
scroll to position [14, 0]
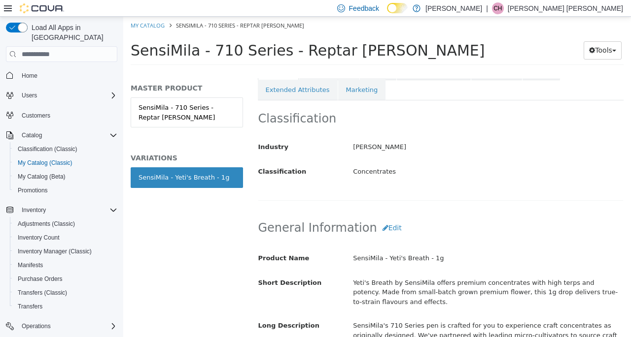
scroll to position [99, 0]
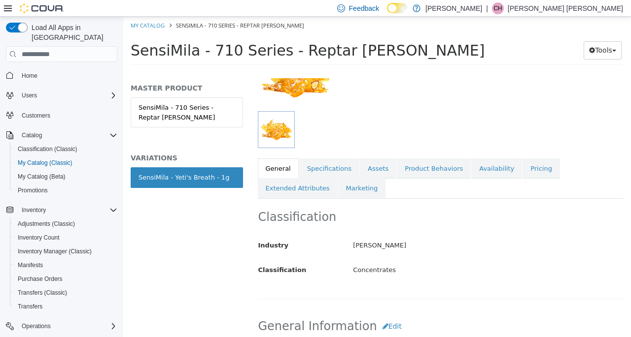
click at [477, 172] on link "Availability" at bounding box center [496, 169] width 51 height 21
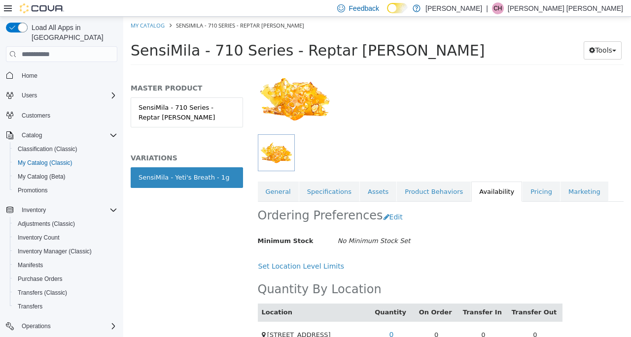
scroll to position [104, 0]
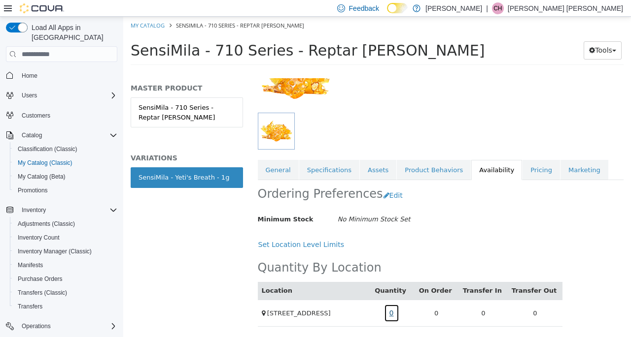
click at [399, 304] on link "0" at bounding box center [391, 313] width 15 height 18
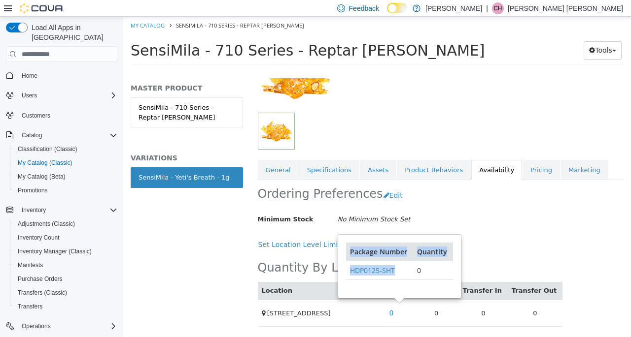
drag, startPoint x: 400, startPoint y: 263, endPoint x: 343, endPoint y: 269, distance: 57.1
click at [343, 269] on div "Package Number Quantity HDP0125-SHT 0" at bounding box center [399, 266] width 122 height 63
click at [391, 280] on div "Package Number Quantity HDP0125-SHT 0" at bounding box center [399, 267] width 107 height 48
click at [512, 226] on div "Ordering Preferences Edit Minimum Stock No Minimum Stock Set Cancel Save Set Lo…" at bounding box center [410, 217] width 305 height 74
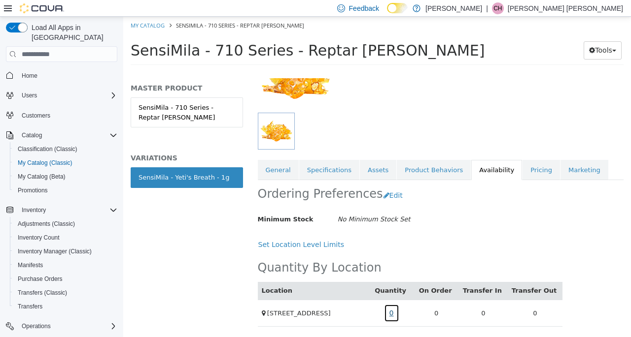
click at [399, 306] on link "0" at bounding box center [391, 313] width 15 height 18
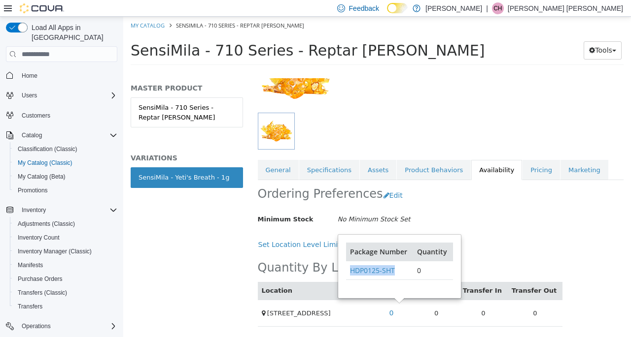
drag, startPoint x: 403, startPoint y: 263, endPoint x: 349, endPoint y: 272, distance: 54.9
click at [349, 272] on td "HDP0125-SHT" at bounding box center [379, 271] width 67 height 19
copy link "HDP0125-SHT"
